Goal: Navigation & Orientation: Go to known website

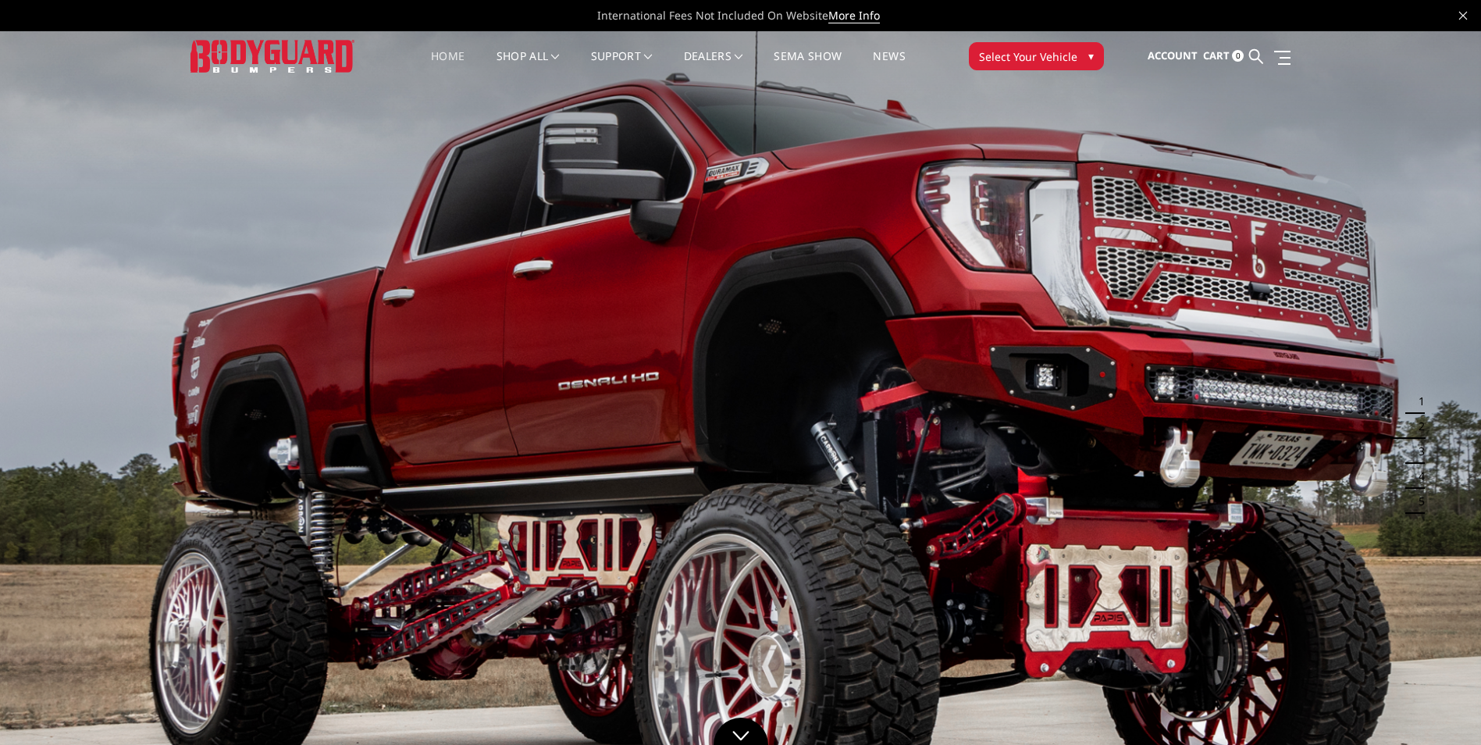
click at [443, 55] on link "Home" at bounding box center [448, 66] width 34 height 30
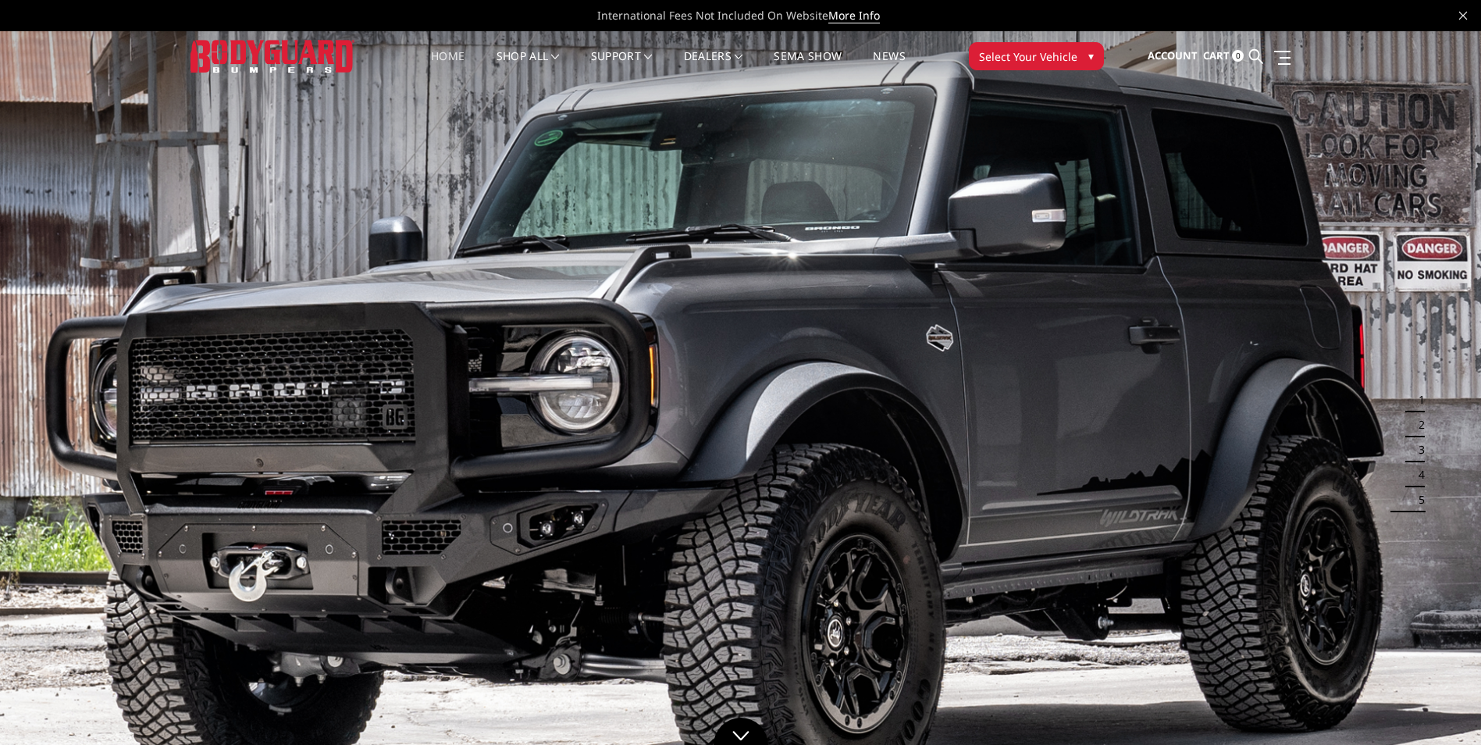
click at [454, 55] on link "Home" at bounding box center [448, 66] width 34 height 30
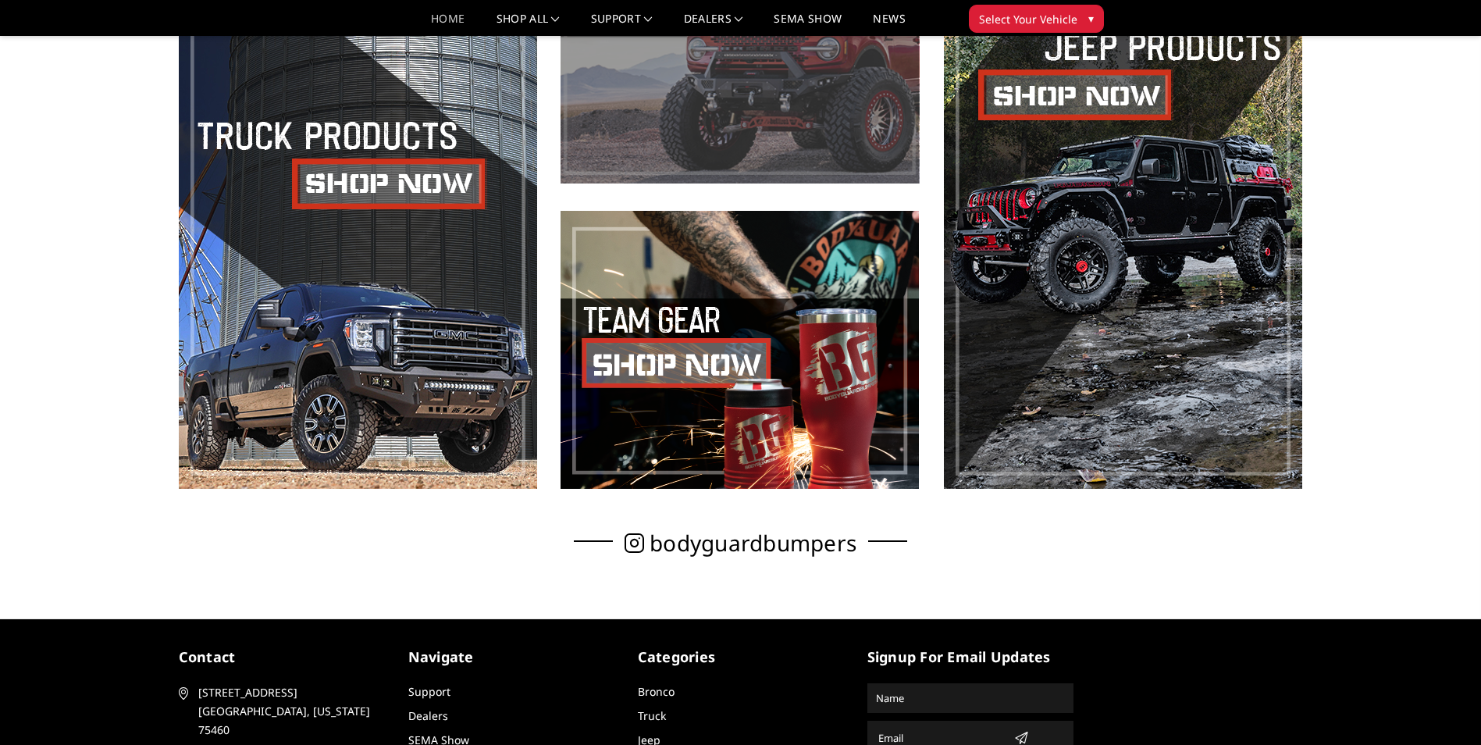
scroll to position [1063, 0]
